Goal: Task Accomplishment & Management: Manage account settings

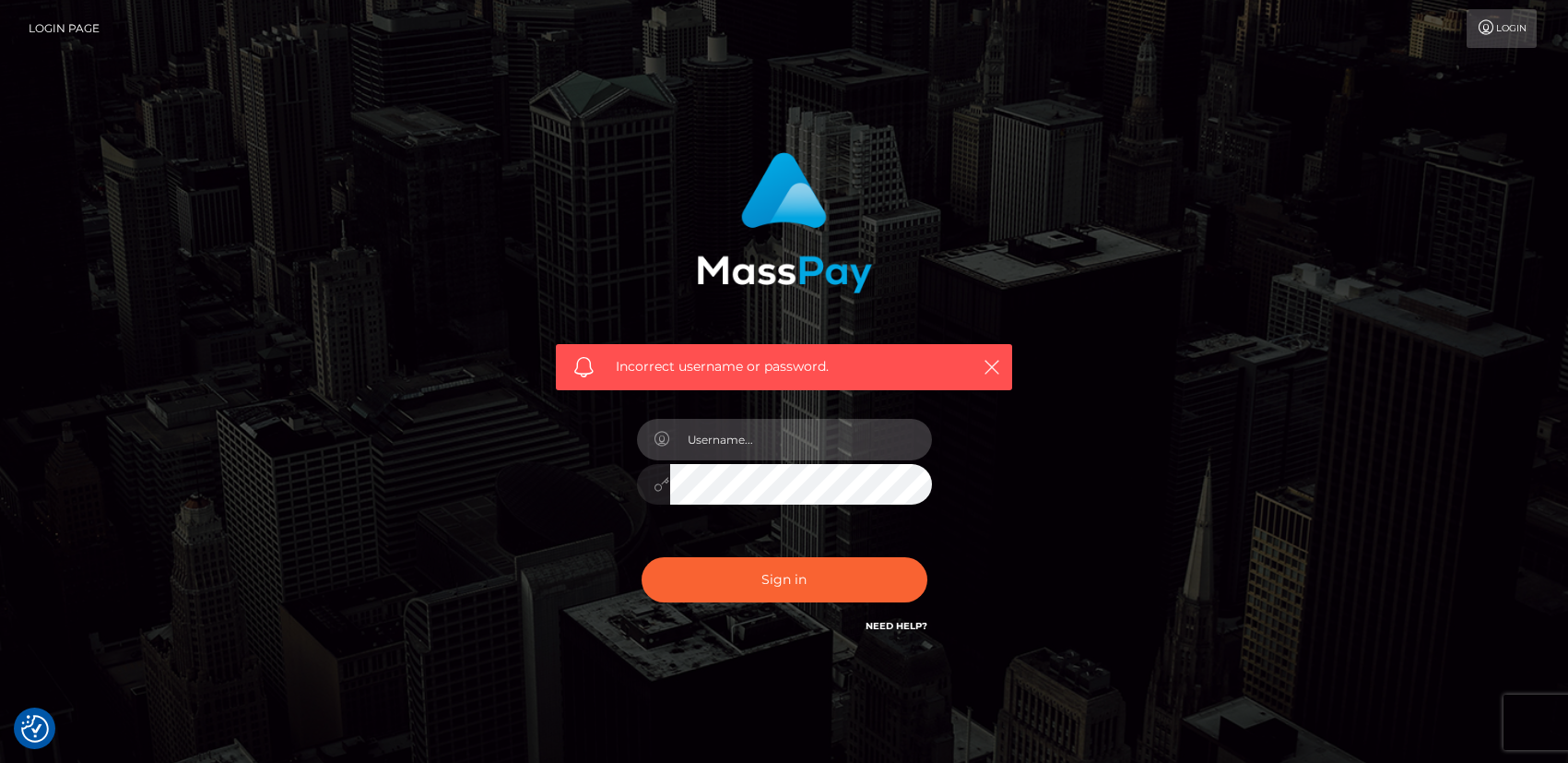
click at [741, 458] on input "text" at bounding box center [801, 440] width 262 height 42
type input "[EMAIL_ADDRESS][DOMAIN_NAME]"
click at [995, 372] on icon "button" at bounding box center [991, 366] width 18 height 18
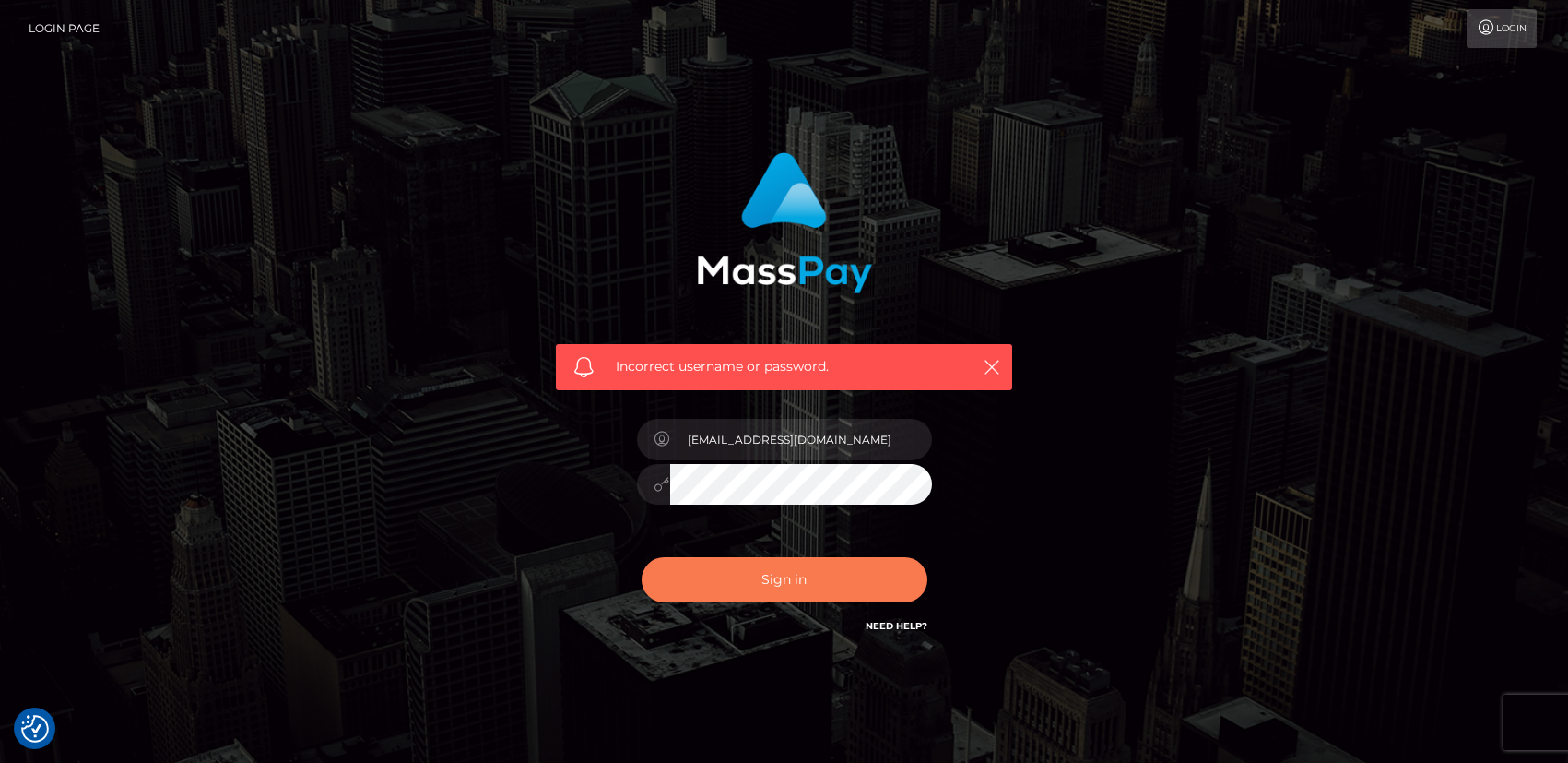
click at [764, 590] on button "Sign in" at bounding box center [784, 579] width 286 height 45
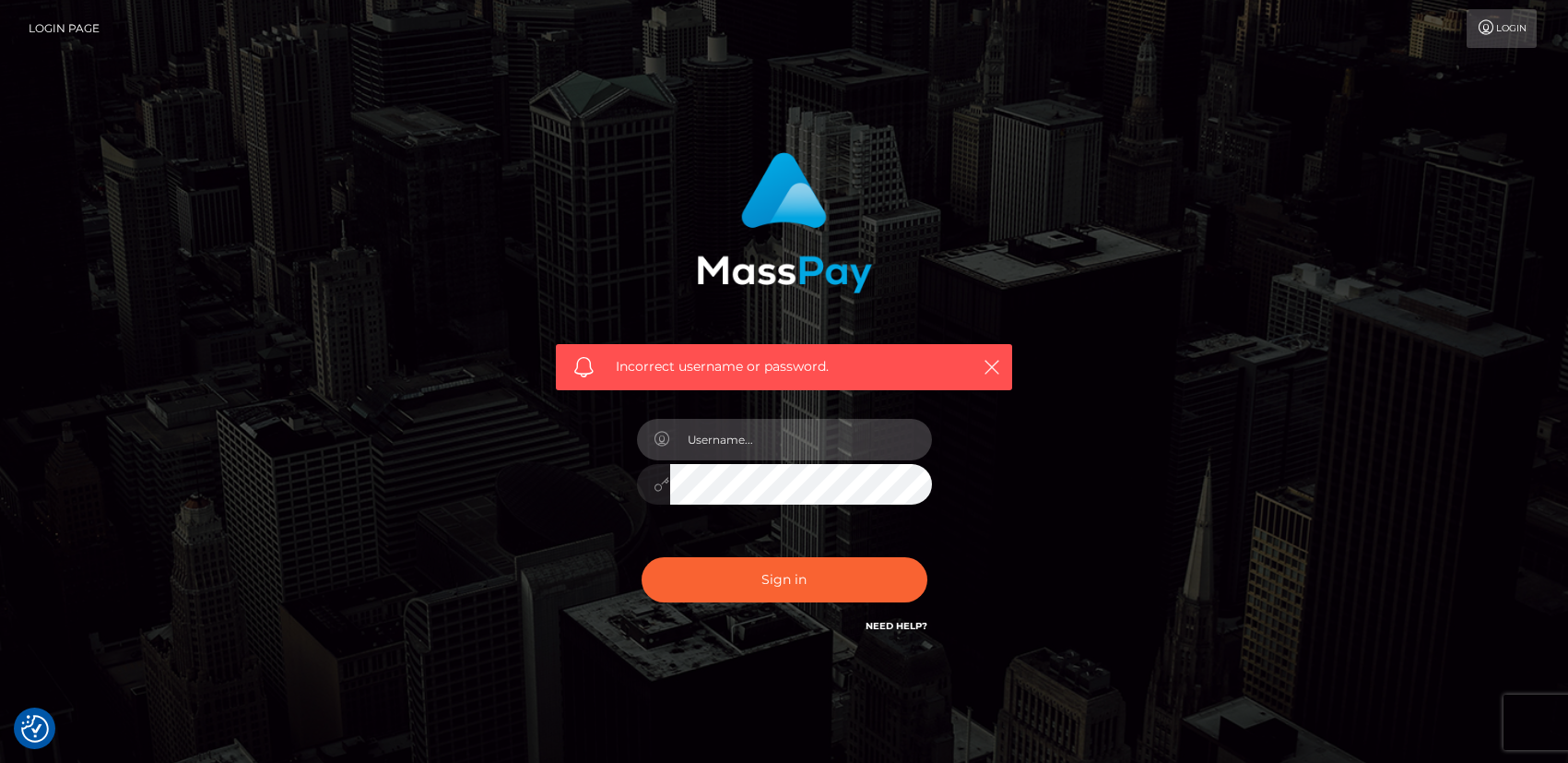
click at [748, 442] on input "text" at bounding box center [801, 440] width 262 height 42
type input "[EMAIL_ADDRESS][DOMAIN_NAME]"
click at [535, 473] on div "Incorrect username or password. mistresss.electra@gmail.com" at bounding box center [784, 403] width 512 height 530
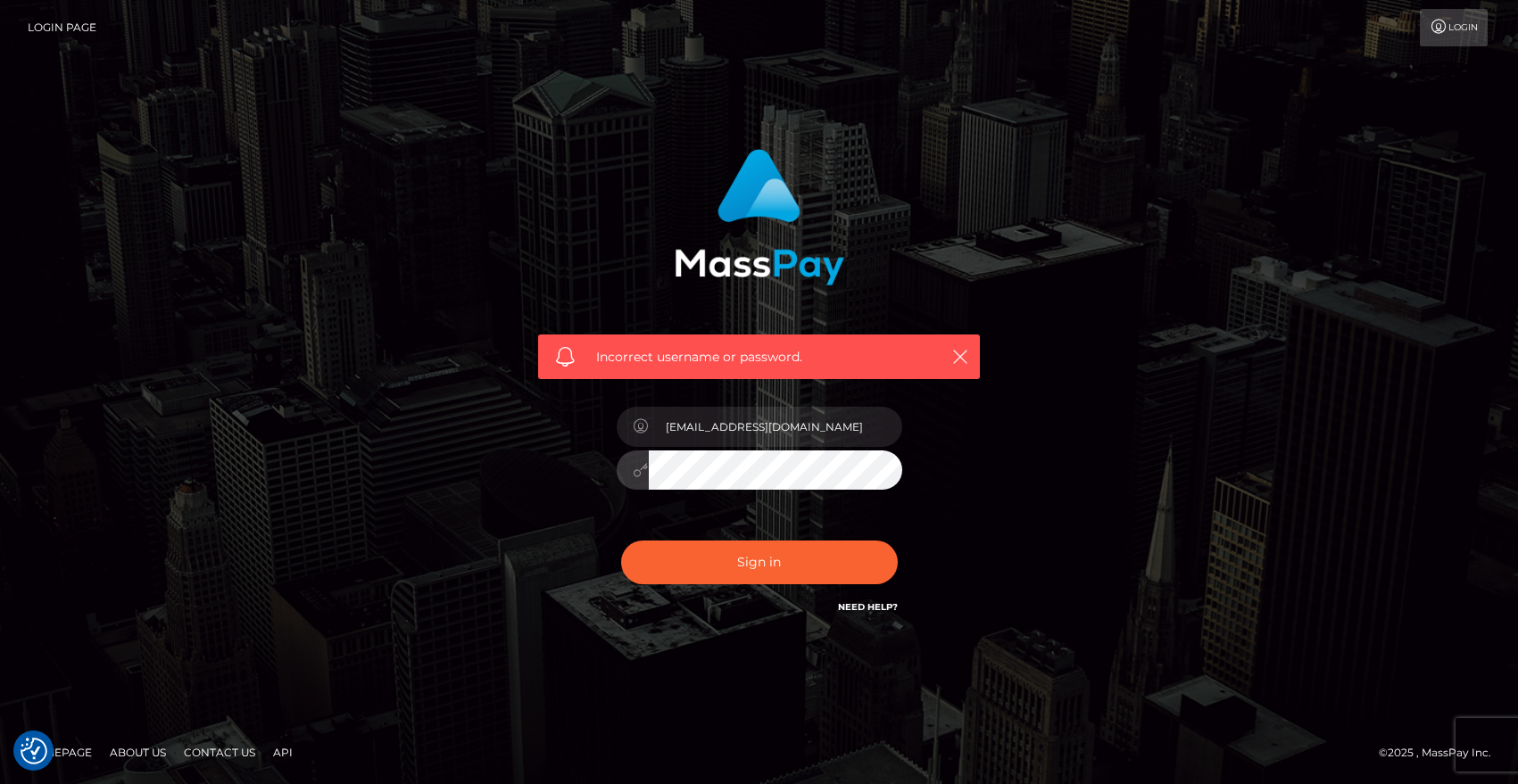
click at [602, 460] on div "Incorrect username or password. mistresss.electra@gmail.com" at bounding box center [759, 383] width 469 height 495
click at [546, 469] on div "Incorrect username or password. mistresss.electra@gmail.com" at bounding box center [759, 383] width 469 height 495
click at [708, 562] on button "Sign in" at bounding box center [759, 562] width 277 height 43
click at [963, 350] on icon "button" at bounding box center [960, 356] width 18 height 18
click at [754, 422] on input "text" at bounding box center [775, 427] width 254 height 41
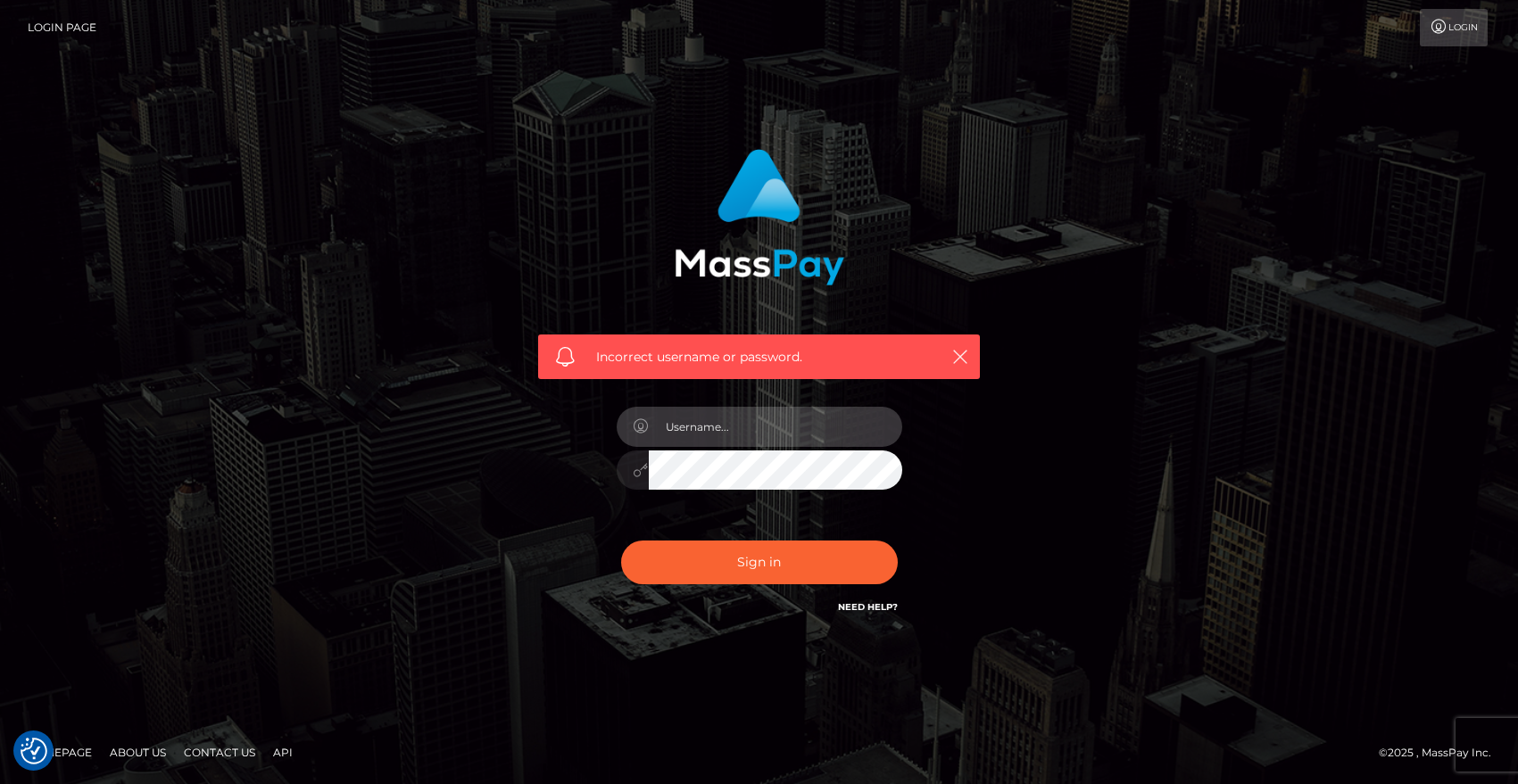
type input "[EMAIL_ADDRESS][DOMAIN_NAME]"
click at [610, 464] on div "[EMAIL_ADDRESS][DOMAIN_NAME]" at bounding box center [759, 461] width 312 height 137
click at [974, 361] on div "Incorrect username or password." at bounding box center [759, 357] width 442 height 44
click at [958, 361] on icon "button" at bounding box center [960, 356] width 18 height 18
click at [969, 361] on button "button" at bounding box center [960, 356] width 22 height 22
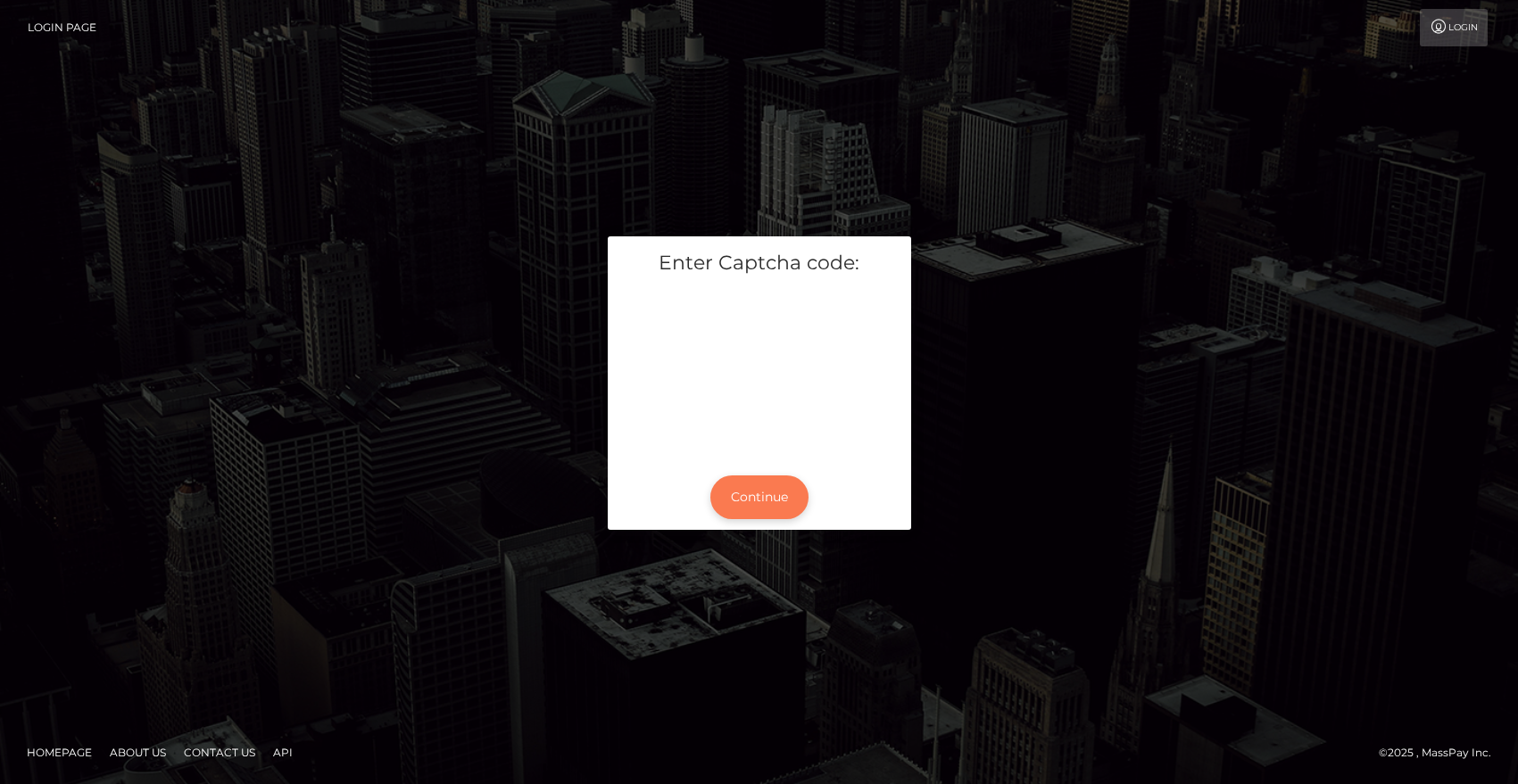
click at [764, 493] on button "Continue" at bounding box center [759, 496] width 98 height 43
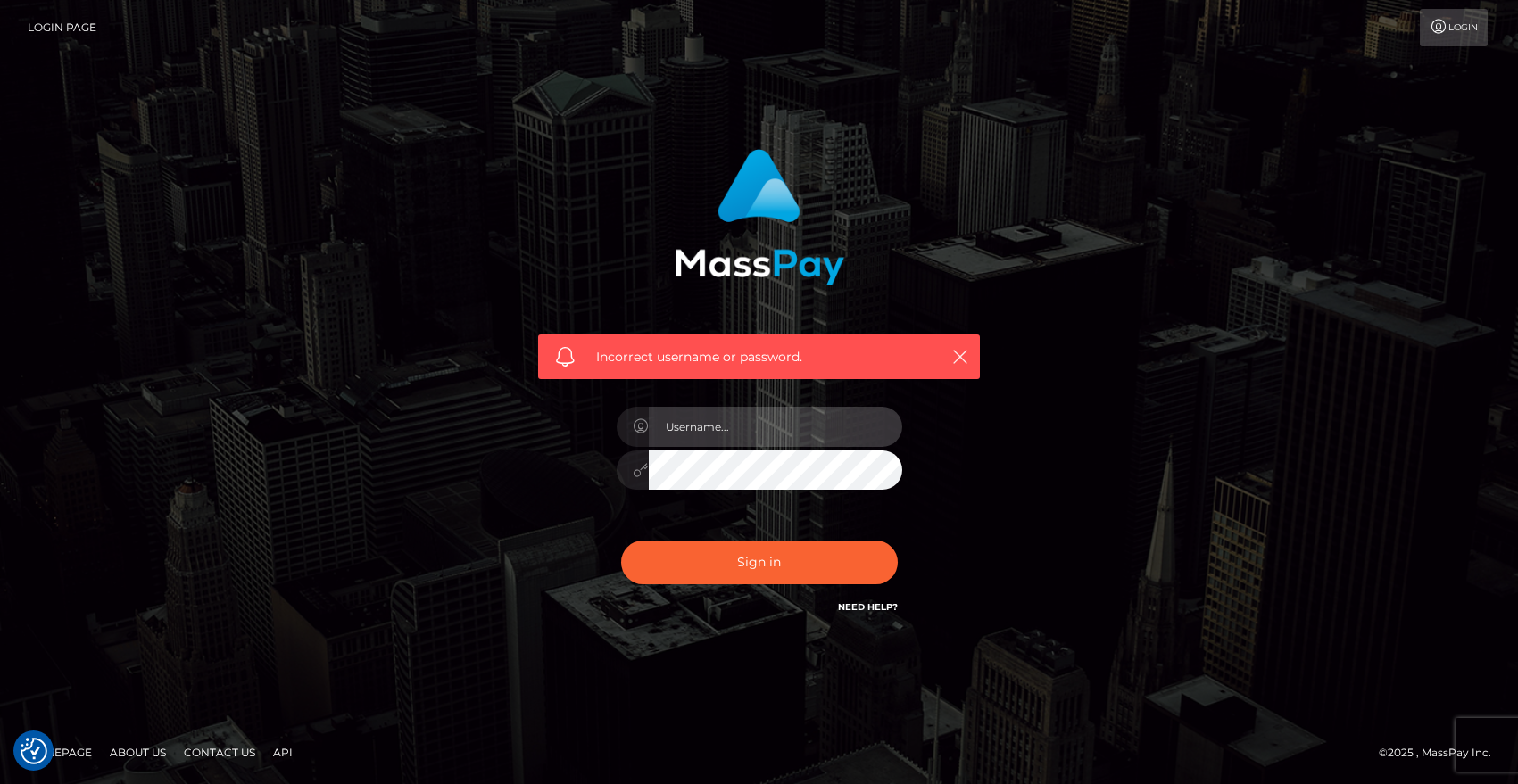
click at [721, 419] on input "text" at bounding box center [775, 427] width 254 height 41
type input "[EMAIL_ADDRESS][DOMAIN_NAME]"
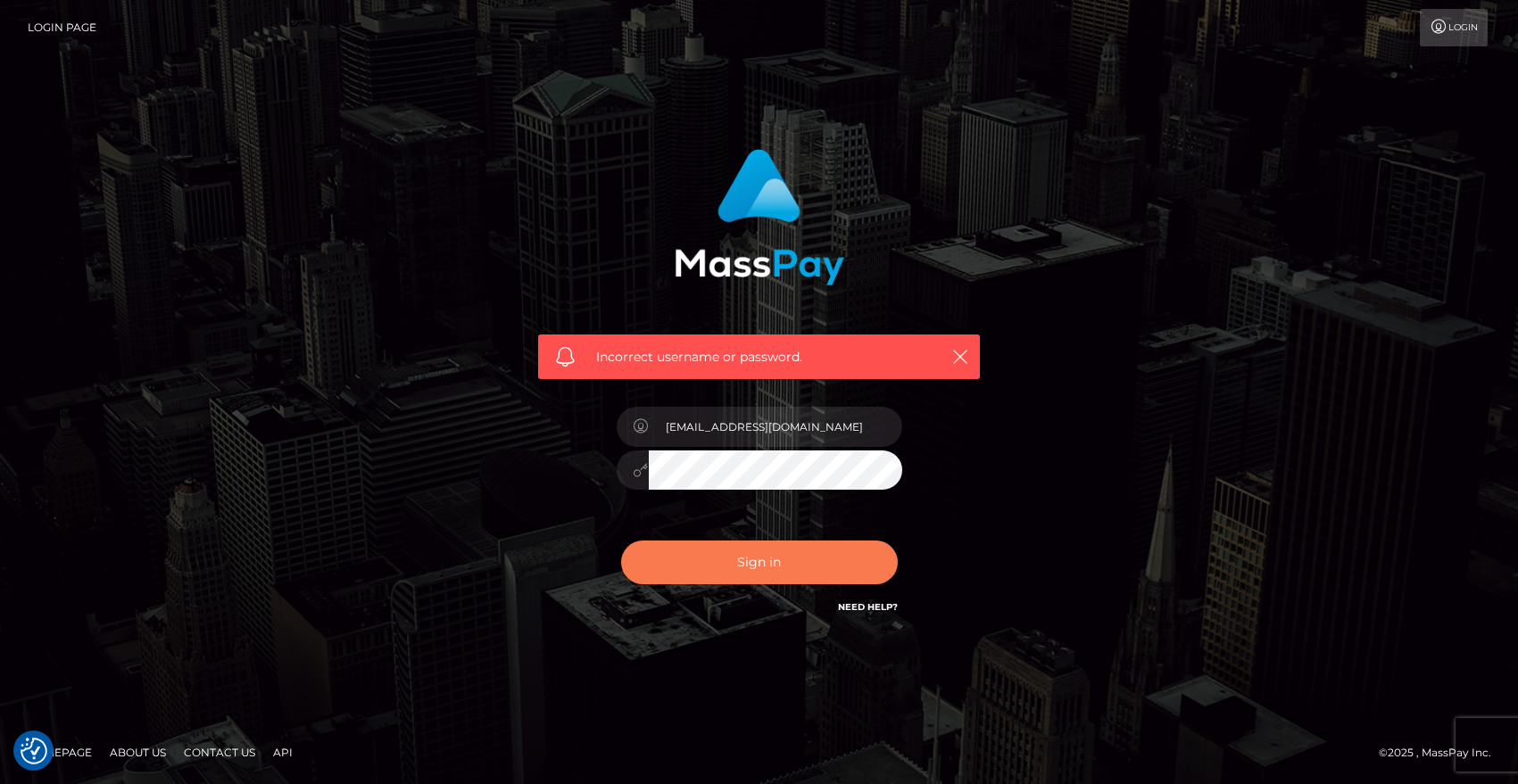
click at [771, 550] on button "Sign in" at bounding box center [759, 562] width 277 height 43
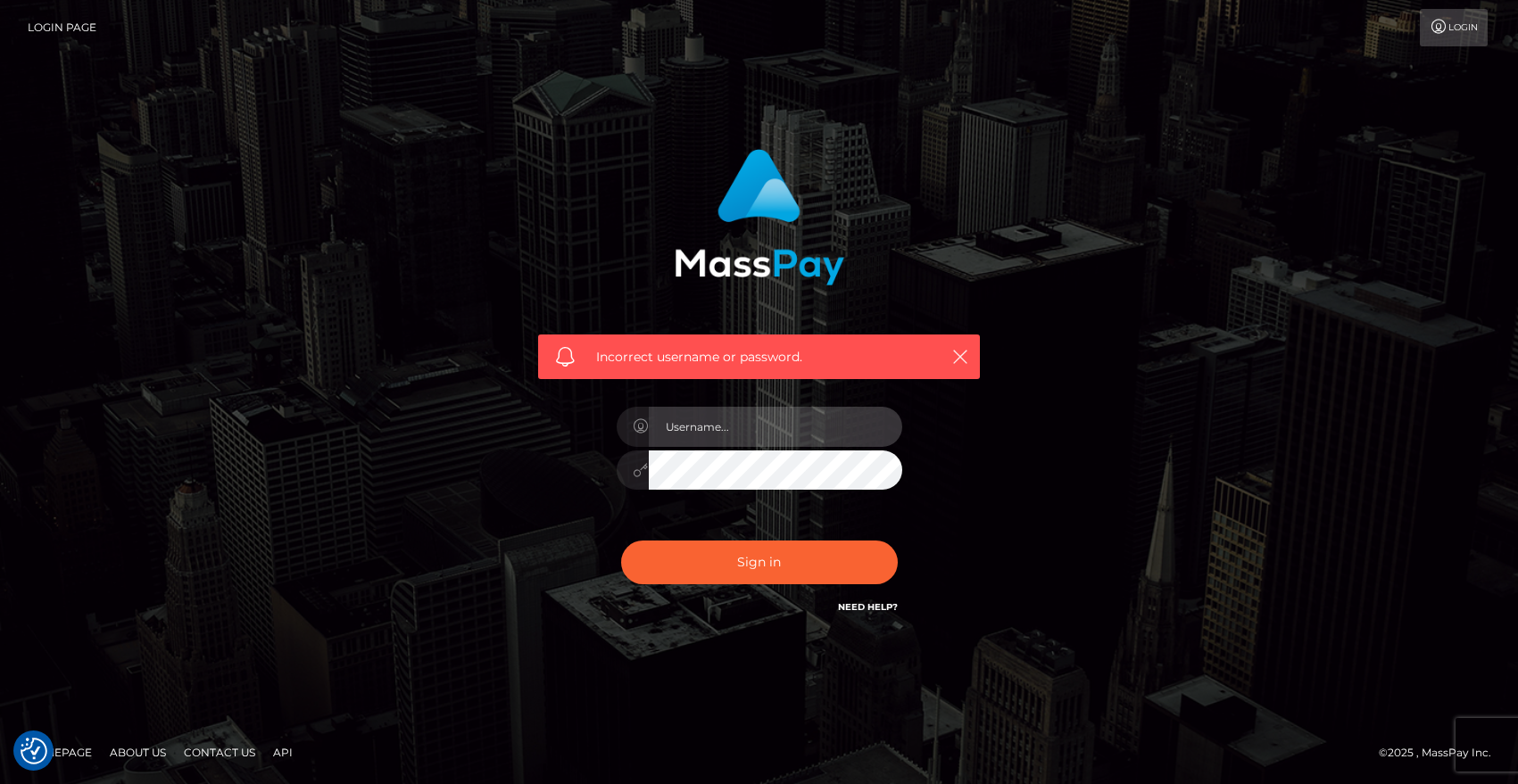
click at [715, 434] on input "text" at bounding box center [775, 427] width 254 height 41
type input "mistresss.electra@gmail.com"
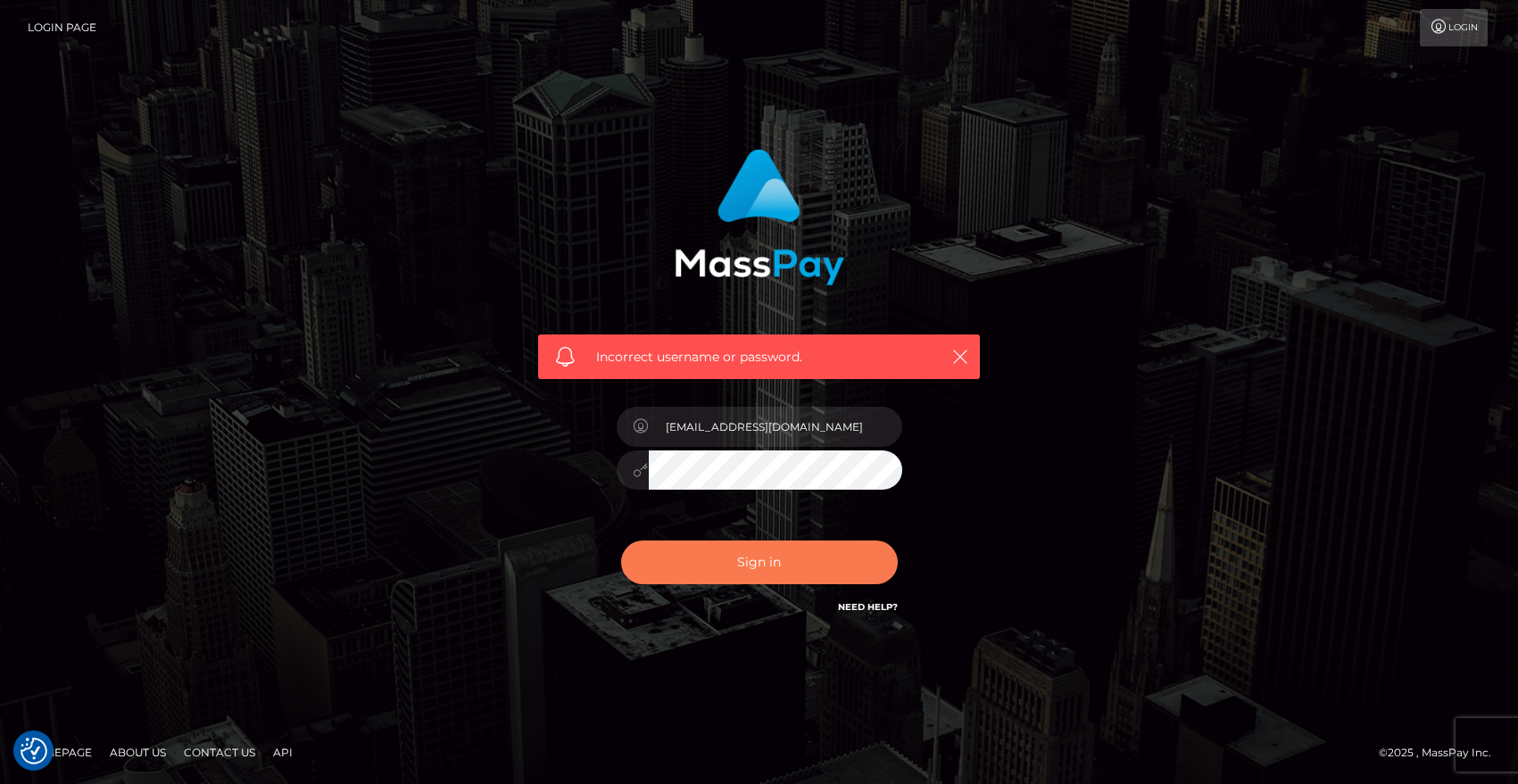
click at [772, 553] on button "Sign in" at bounding box center [759, 562] width 277 height 43
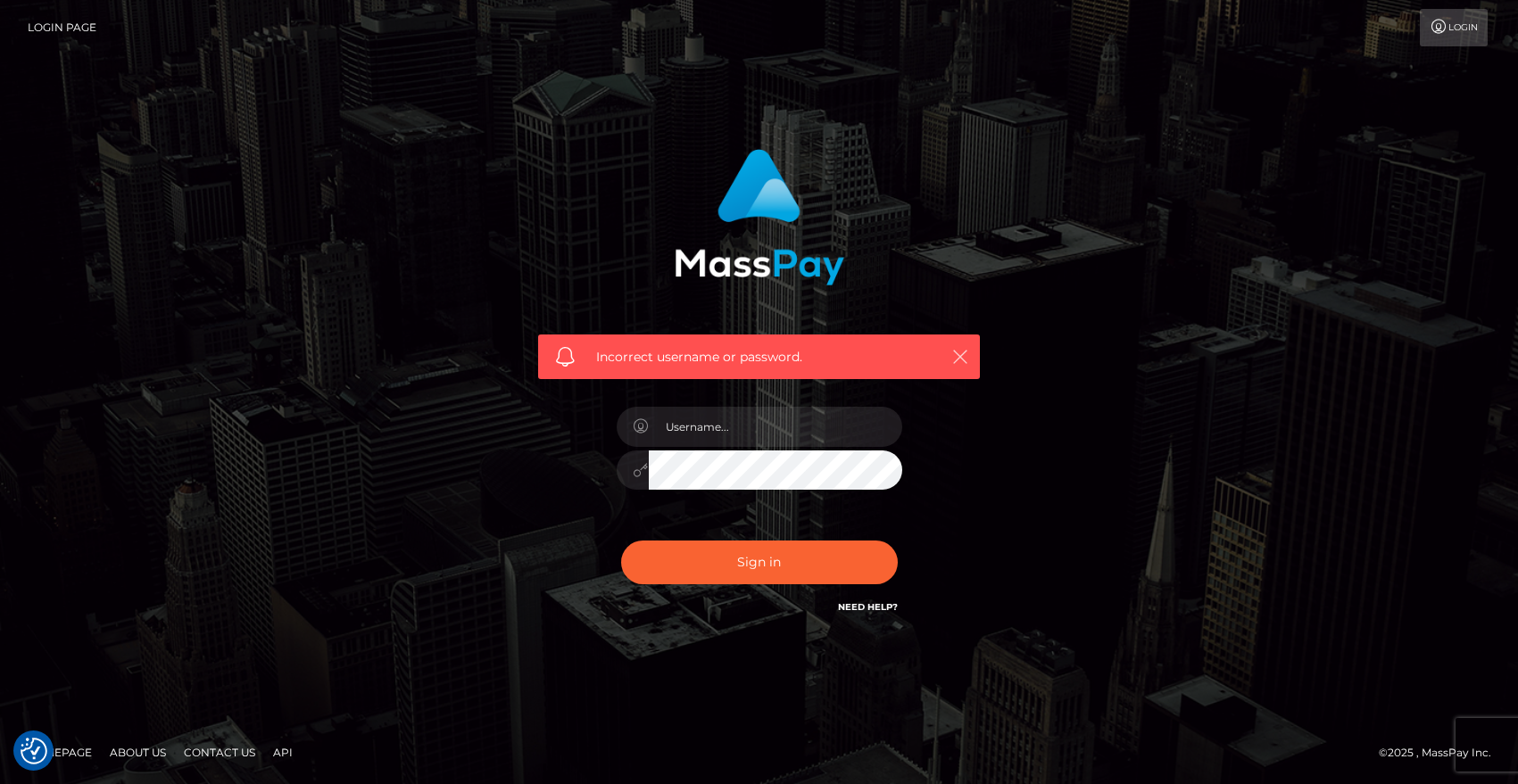
click at [955, 355] on icon "button" at bounding box center [960, 356] width 18 height 18
click at [956, 352] on icon "button" at bounding box center [960, 356] width 18 height 18
click at [60, 39] on link "Login Page" at bounding box center [62, 28] width 68 height 38
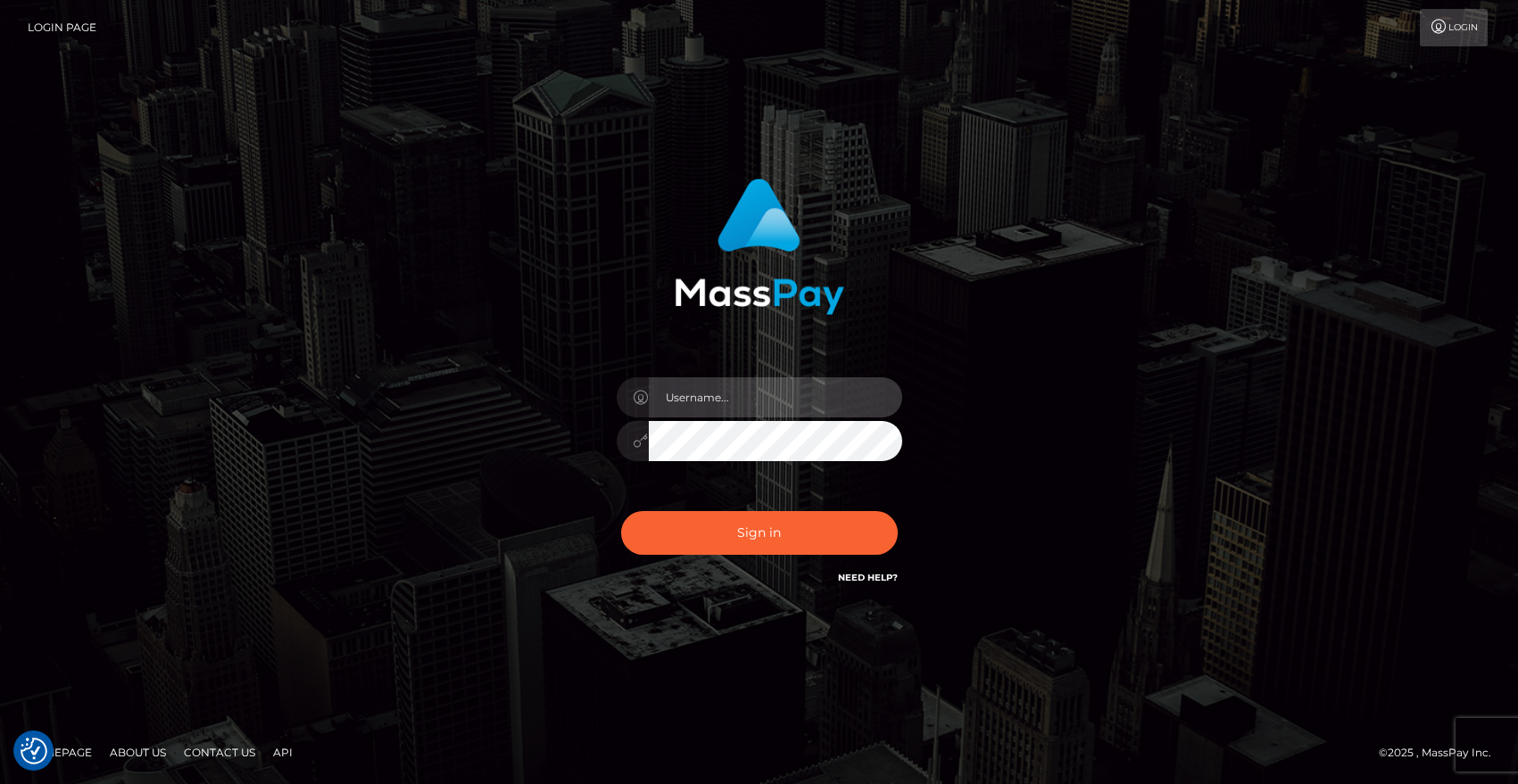
click at [718, 380] on input "text" at bounding box center [775, 398] width 254 height 41
type input "[EMAIL_ADDRESS][DOMAIN_NAME]"
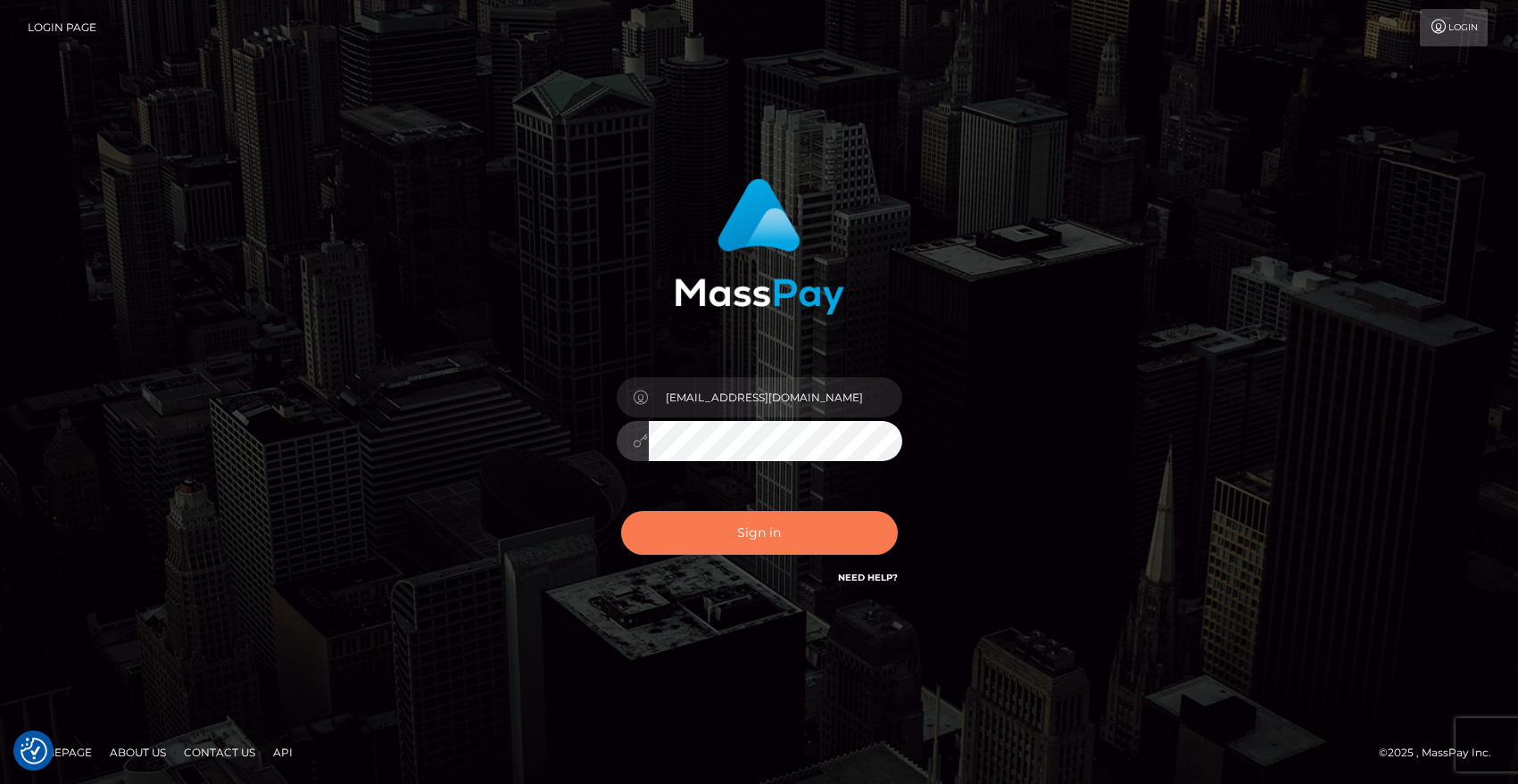
click at [754, 531] on button "Sign in" at bounding box center [759, 532] width 277 height 43
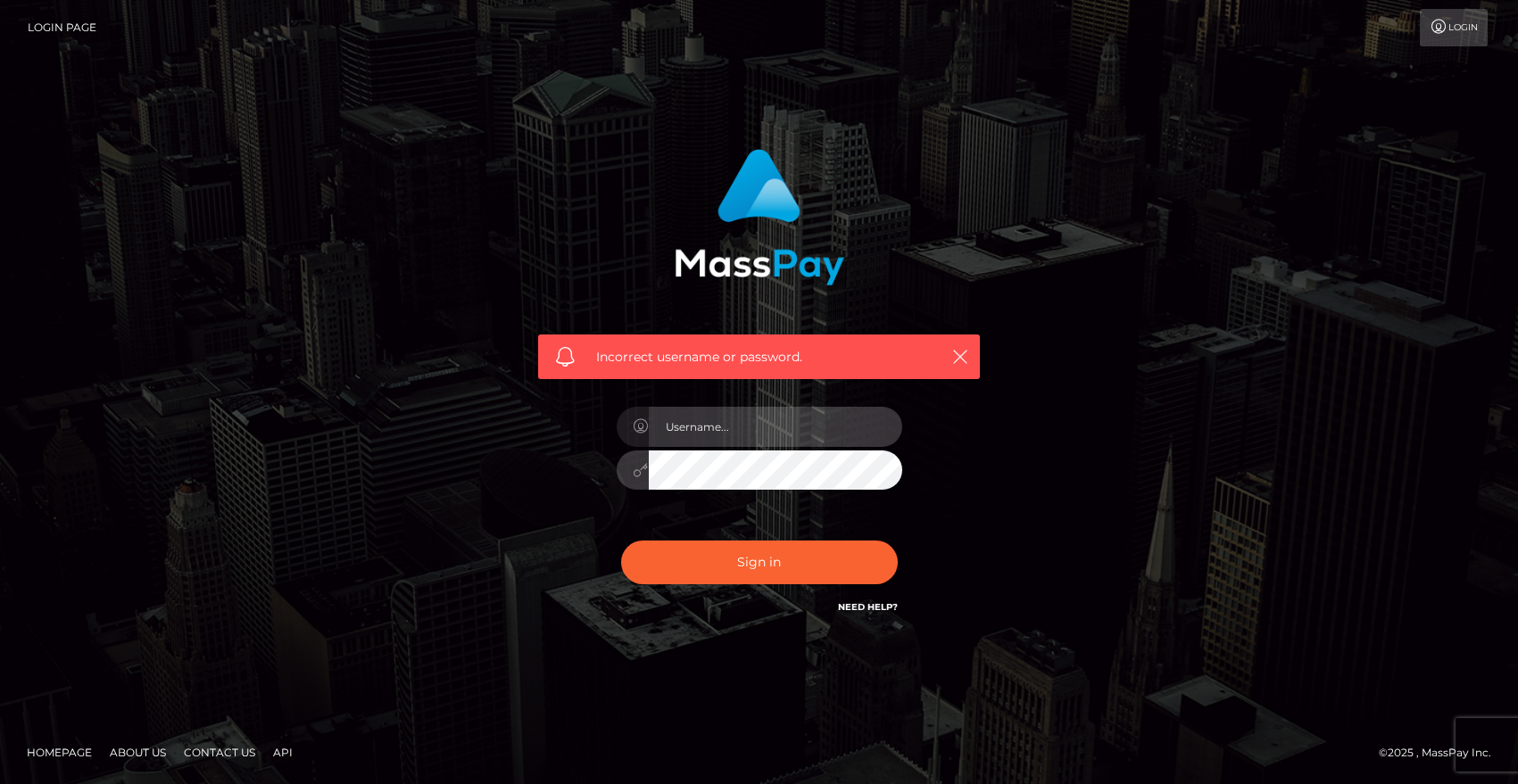
click at [743, 433] on input "text" at bounding box center [775, 427] width 254 height 41
type input "[EMAIL_ADDRESS][DOMAIN_NAME]"
